Goal: Submit feedback/report problem: Submit feedback/report problem

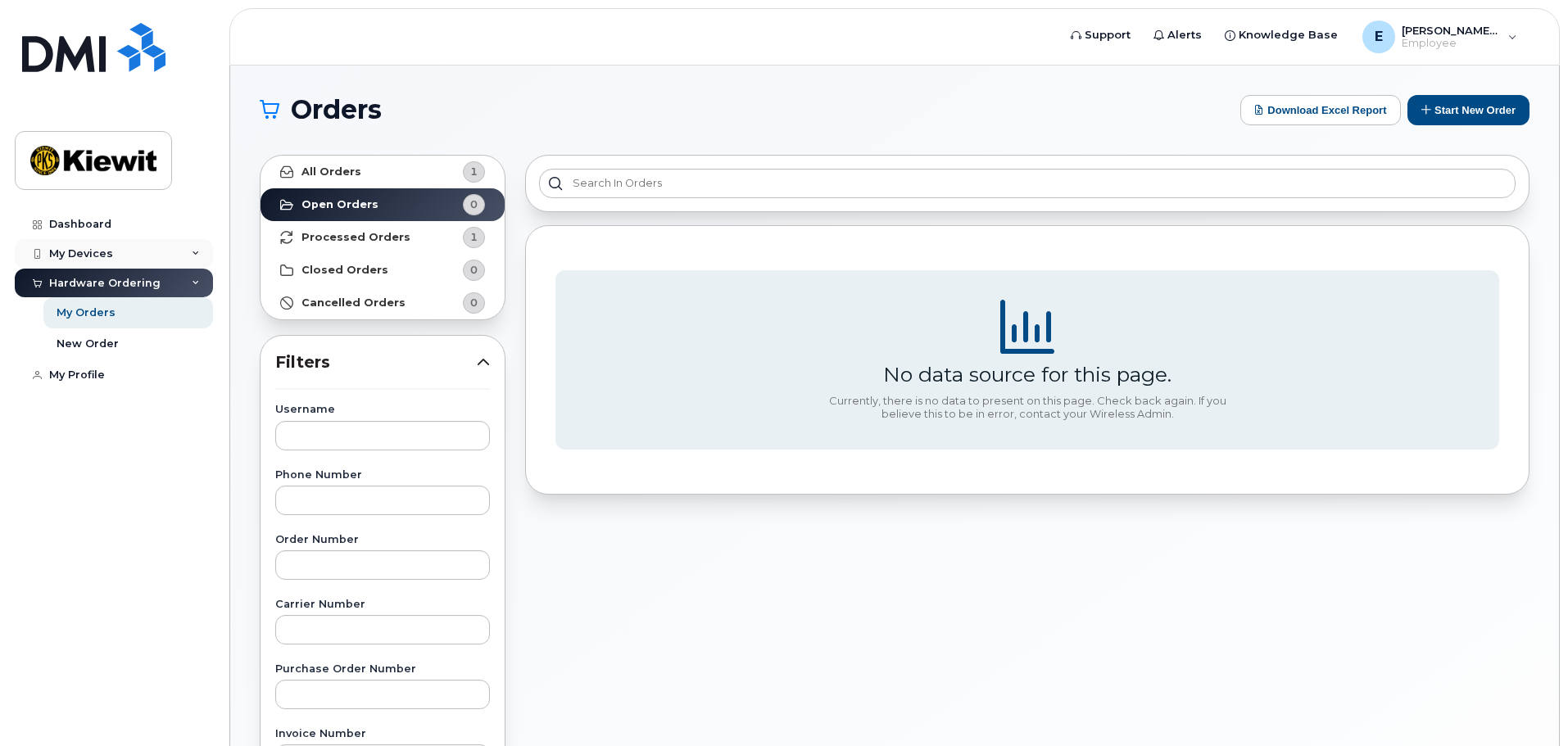
click at [121, 252] on div "My Devices" at bounding box center [113, 254] width 198 height 30
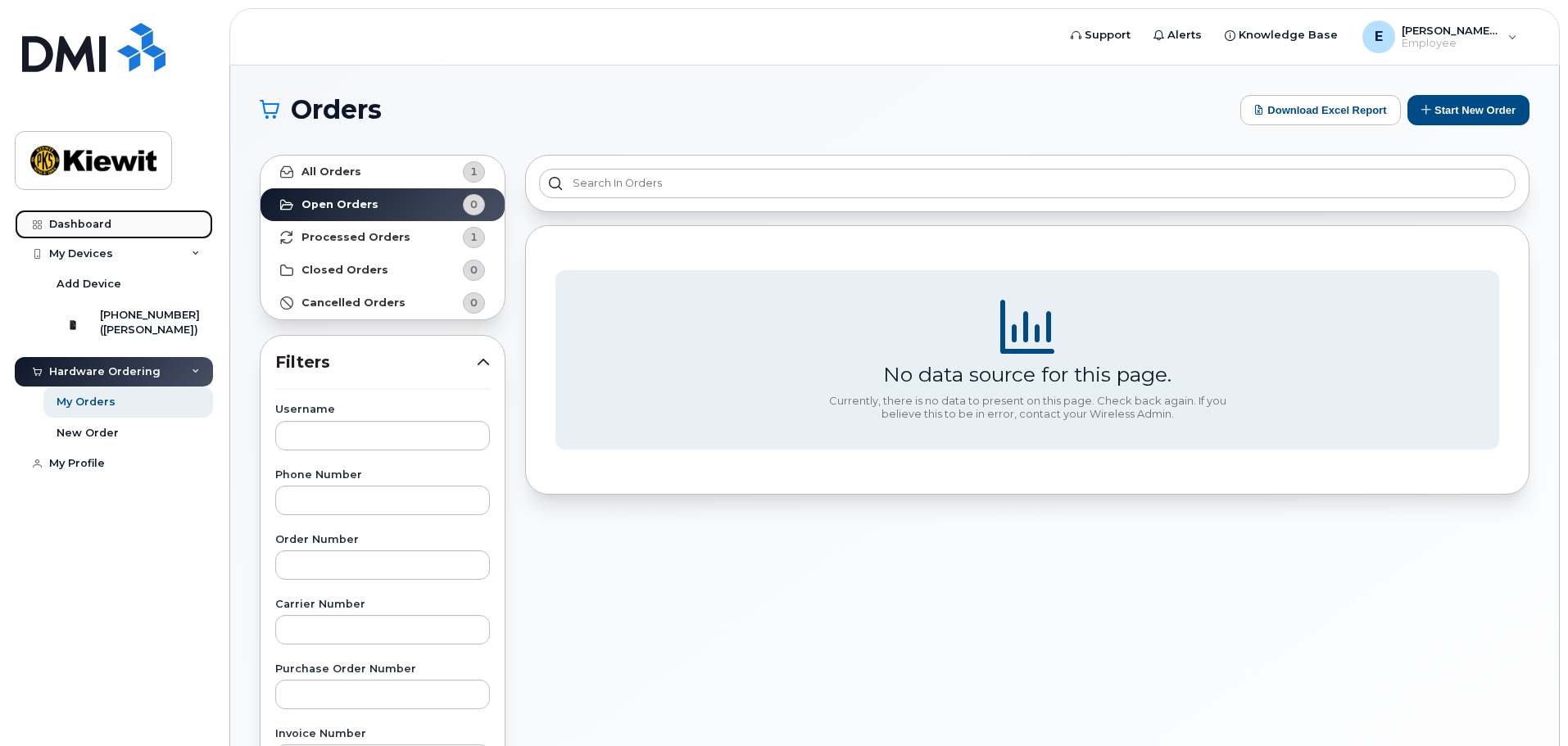
click at [113, 224] on link "Dashboard" at bounding box center [113, 224] width 198 height 30
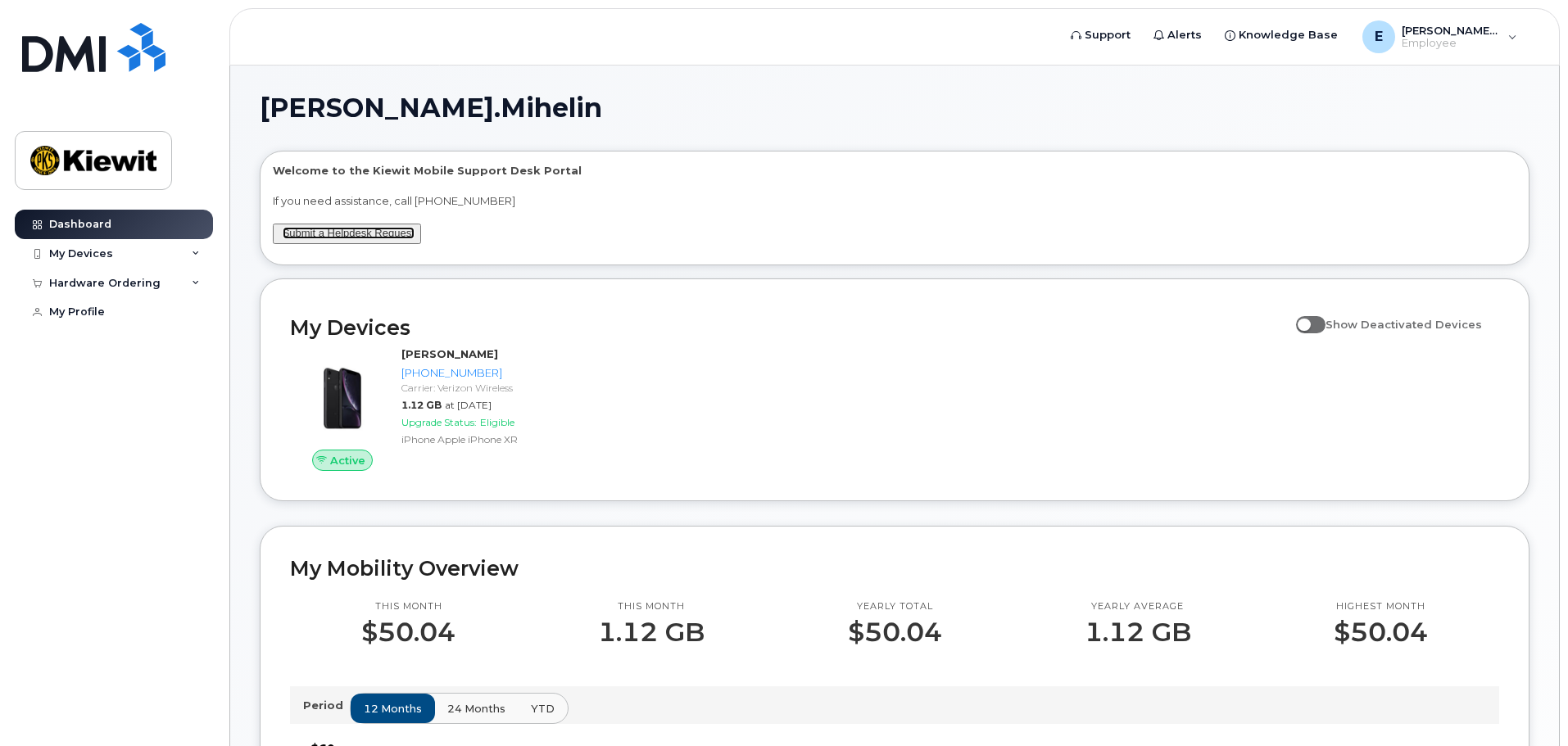
click at [386, 233] on link "Submit a Helpdesk Request" at bounding box center [349, 233] width 132 height 13
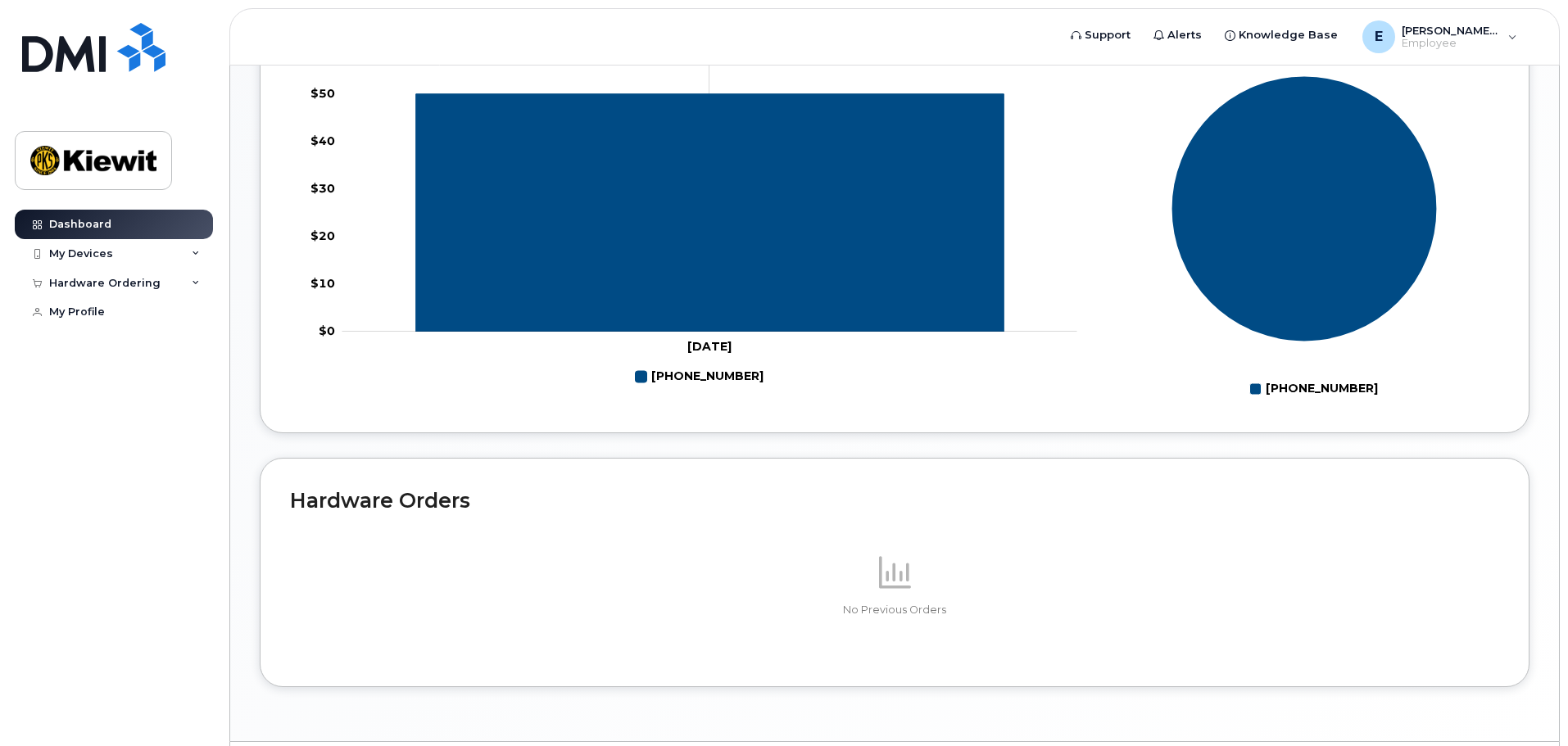
scroll to position [750, 0]
